Goal: Find specific page/section: Find specific page/section

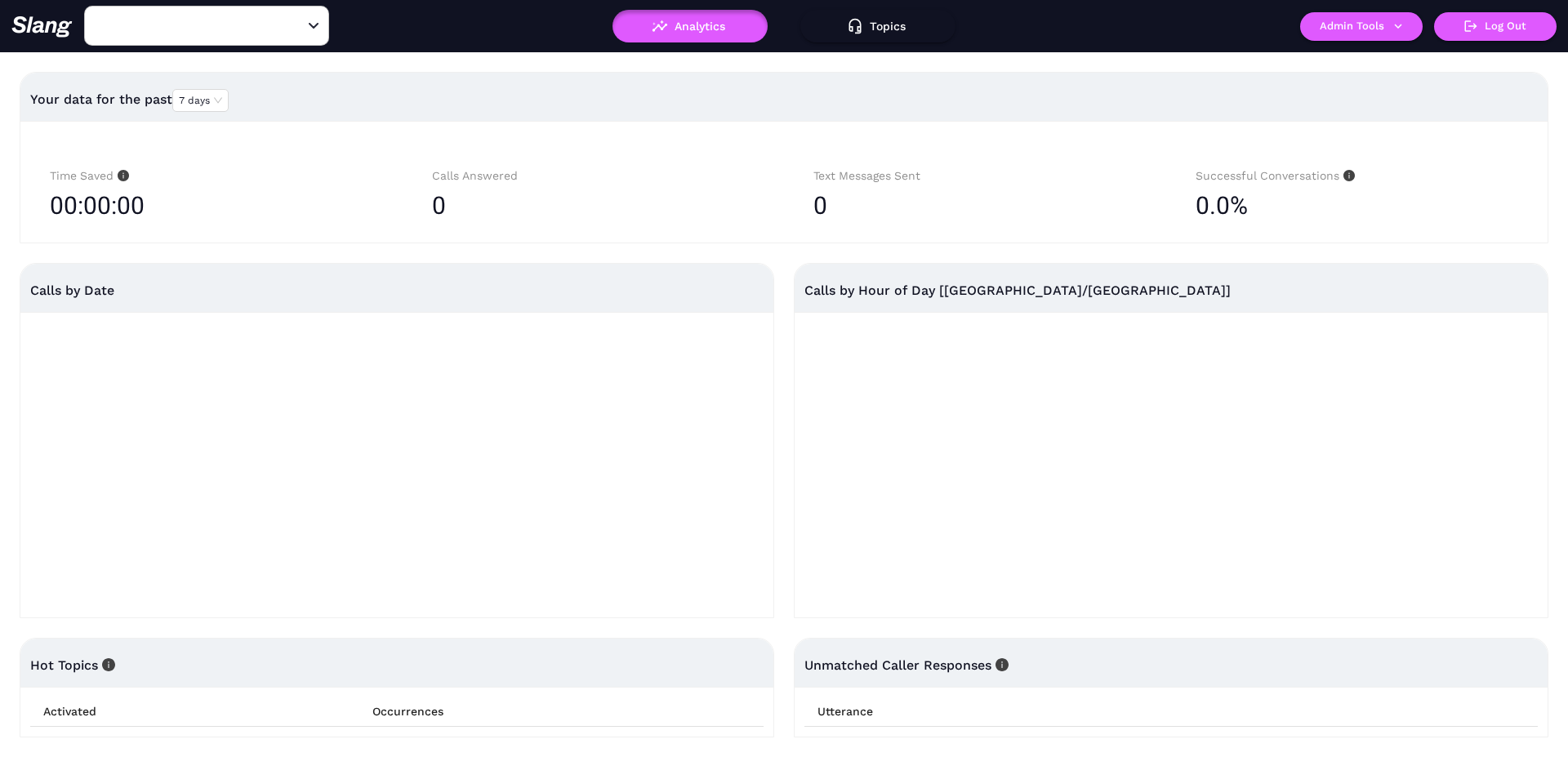
type input "[PERSON_NAME]'s"
